Goal: Transaction & Acquisition: Purchase product/service

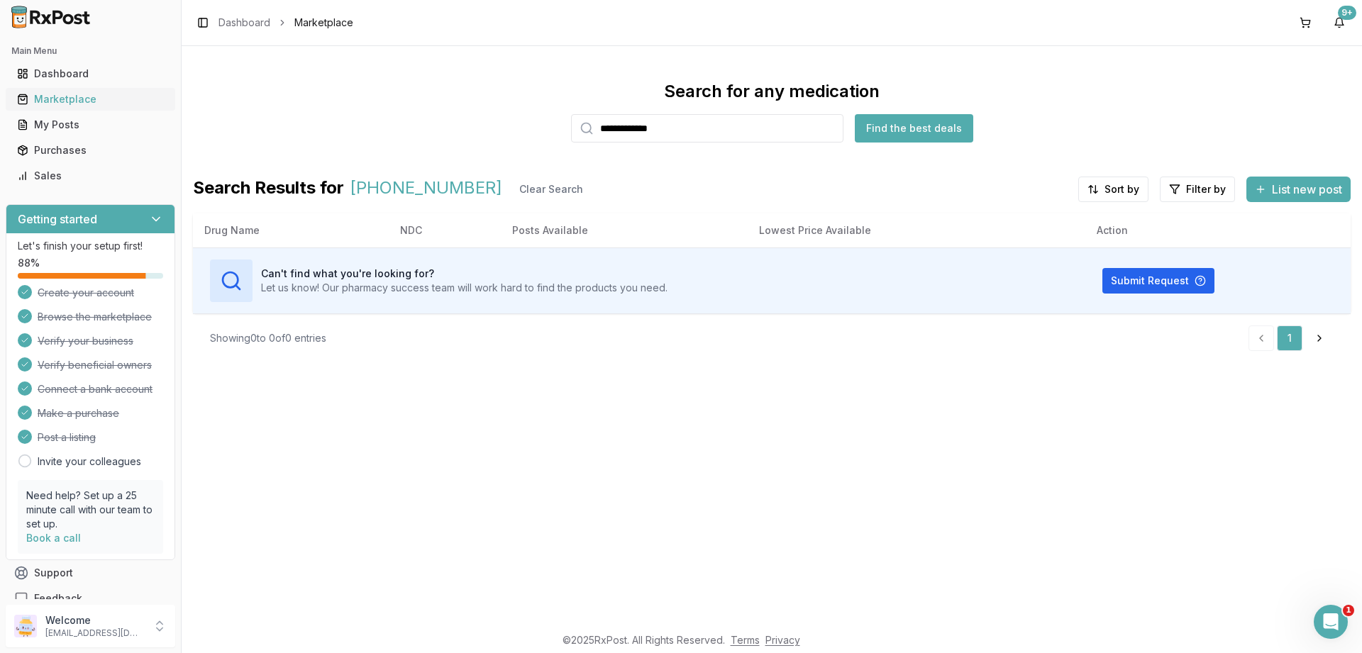
click at [53, 94] on div "Marketplace" at bounding box center [90, 99] width 147 height 14
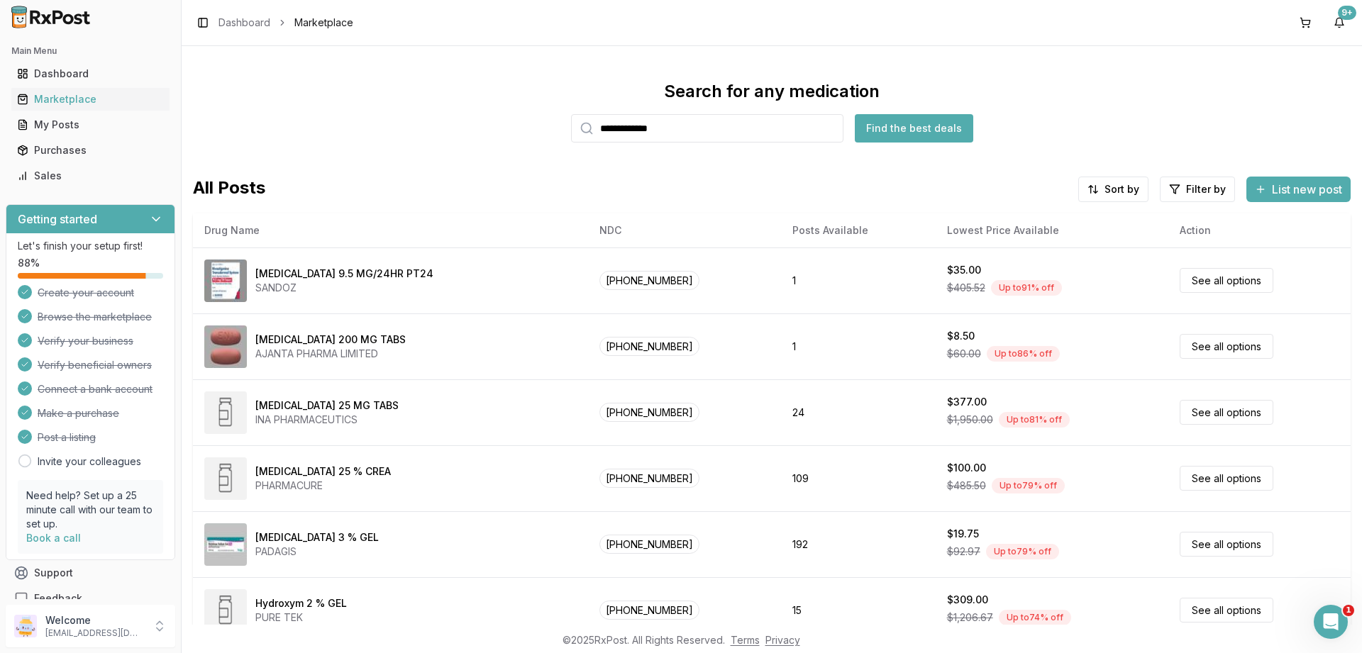
drag, startPoint x: 724, startPoint y: 134, endPoint x: 469, endPoint y: 127, distance: 254.8
click at [571, 127] on input "**********" at bounding box center [707, 128] width 272 height 28
paste input "search"
type input "**********"
click at [909, 131] on button "Find the best deals" at bounding box center [914, 128] width 118 height 28
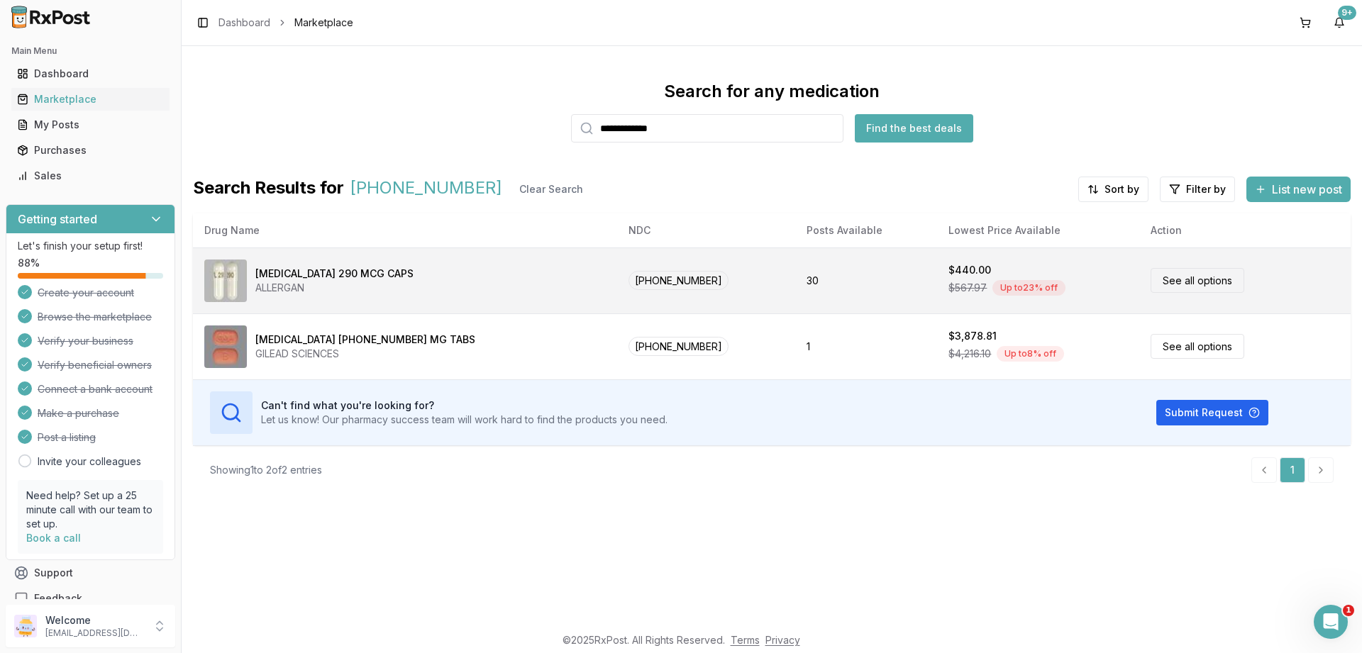
click at [1158, 273] on link "See all options" at bounding box center [1198, 280] width 94 height 25
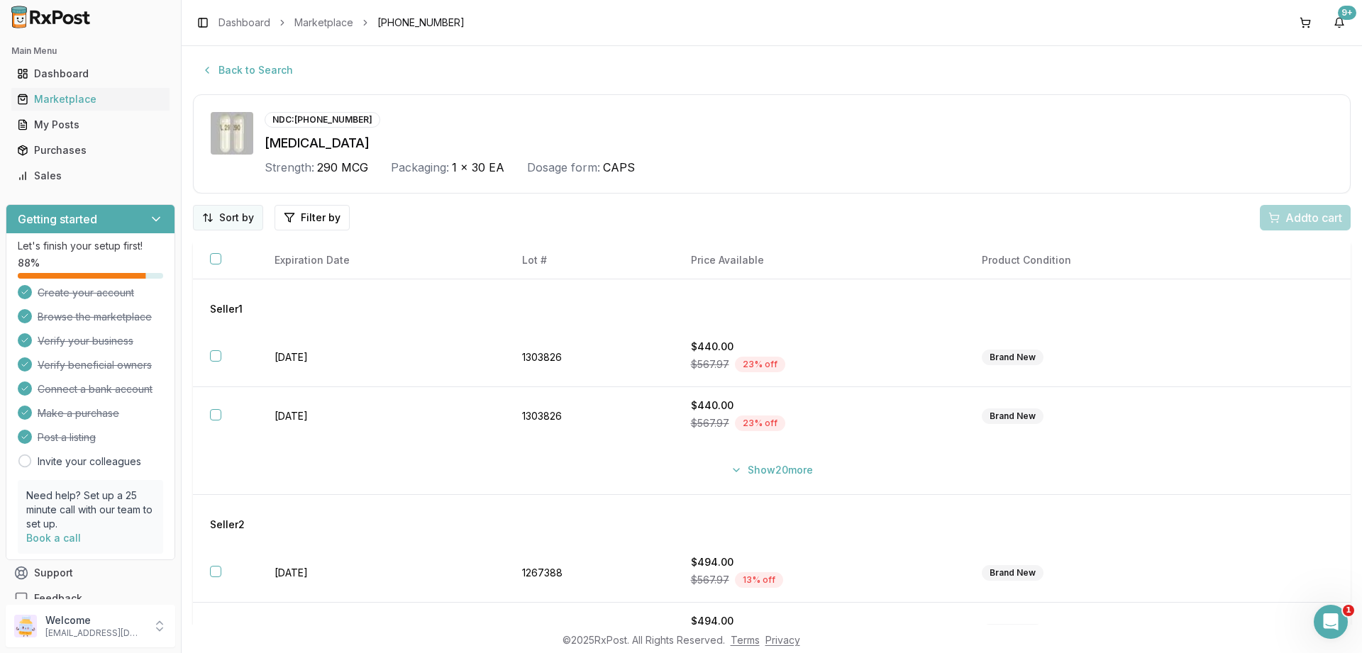
click at [230, 214] on html "Main Menu Dashboard Marketplace My Posts Purchases Sales Getting started Let's …" at bounding box center [681, 326] width 1362 height 653
click at [178, 272] on div "Price (Low to High)" at bounding box center [191, 271] width 135 height 23
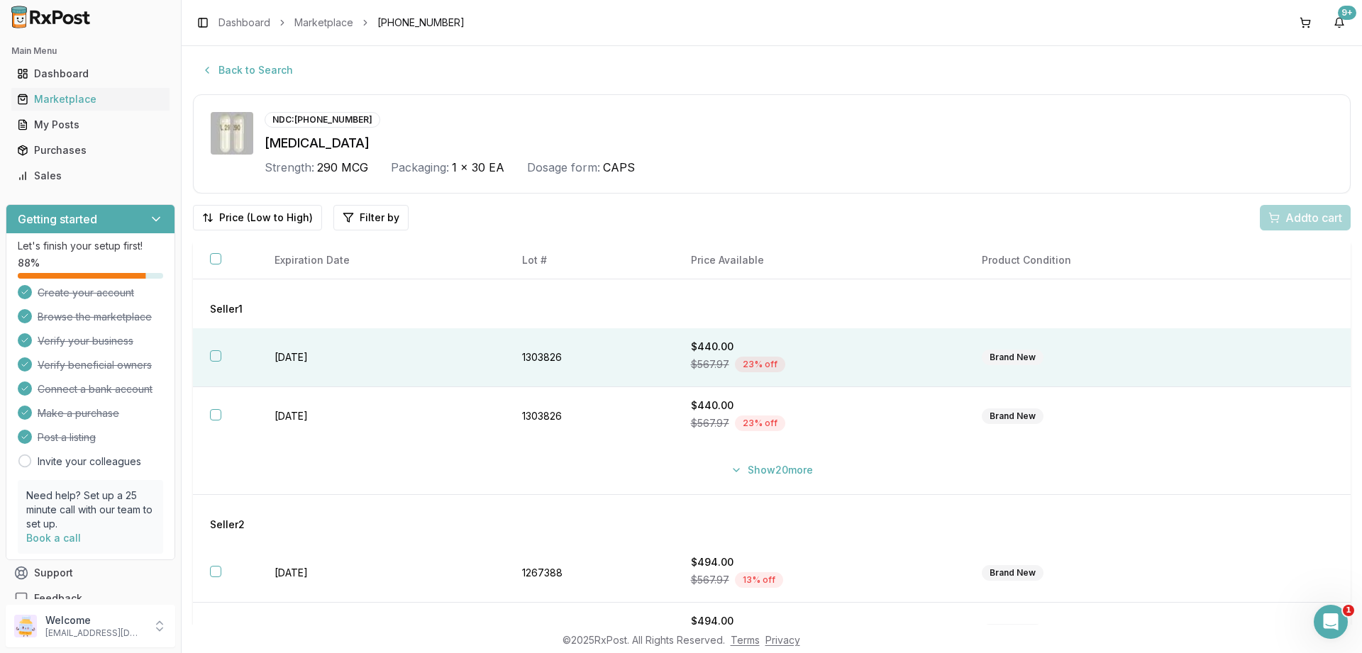
click at [218, 354] on button "button" at bounding box center [215, 355] width 11 height 11
click at [1297, 215] on span "Add 1 to cart" at bounding box center [1311, 217] width 62 height 17
